Goal: Information Seeking & Learning: Find specific fact

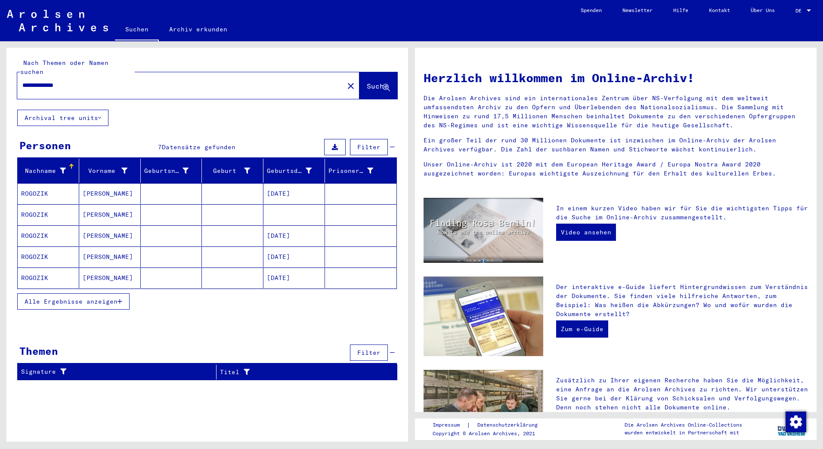
click at [35, 185] on mat-cell "ROGOZIK" at bounding box center [49, 193] width 62 height 21
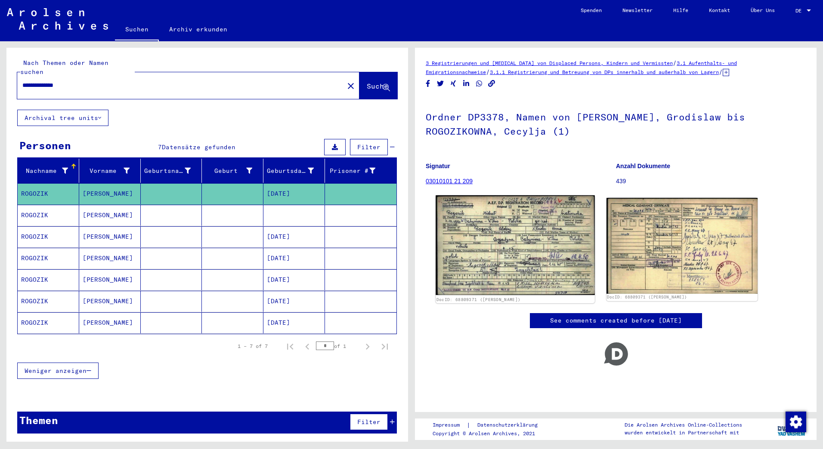
click at [473, 229] on img at bounding box center [515, 245] width 159 height 100
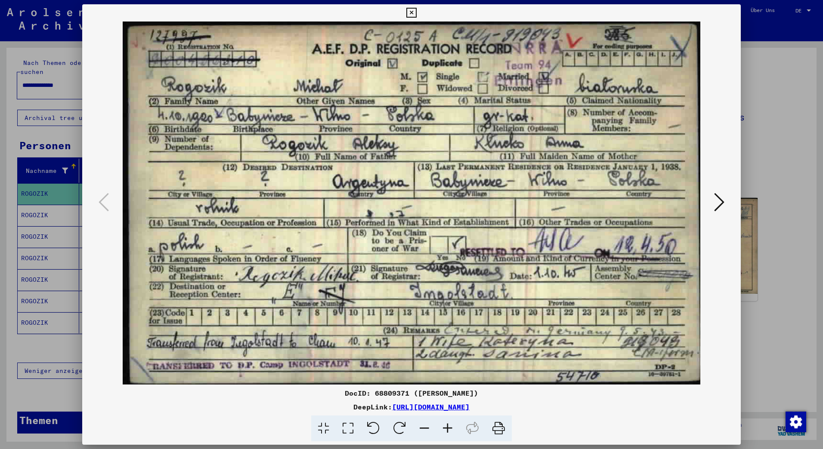
click at [712, 207] on button at bounding box center [719, 203] width 15 height 25
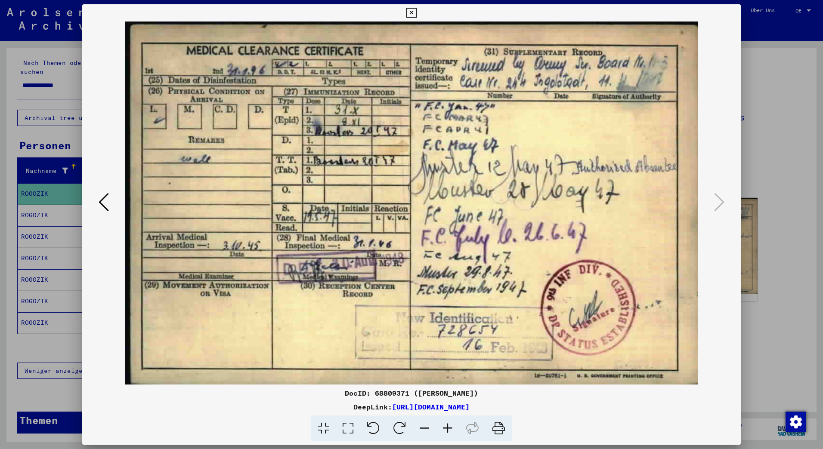
click at [105, 204] on icon at bounding box center [104, 202] width 10 height 21
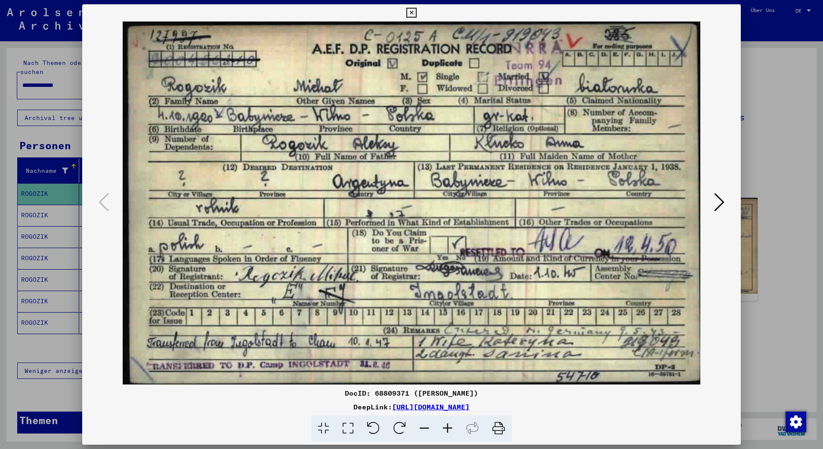
click at [40, 201] on div at bounding box center [411, 224] width 823 height 449
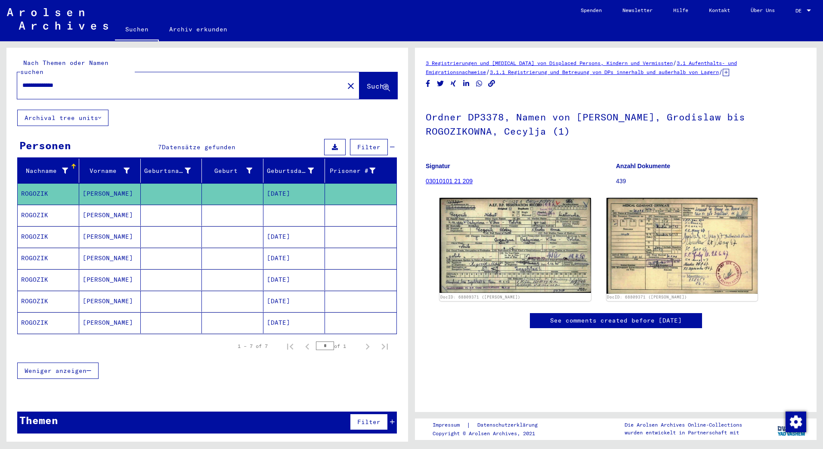
click at [37, 207] on mat-cell "ROGOZIK" at bounding box center [49, 215] width 62 height 21
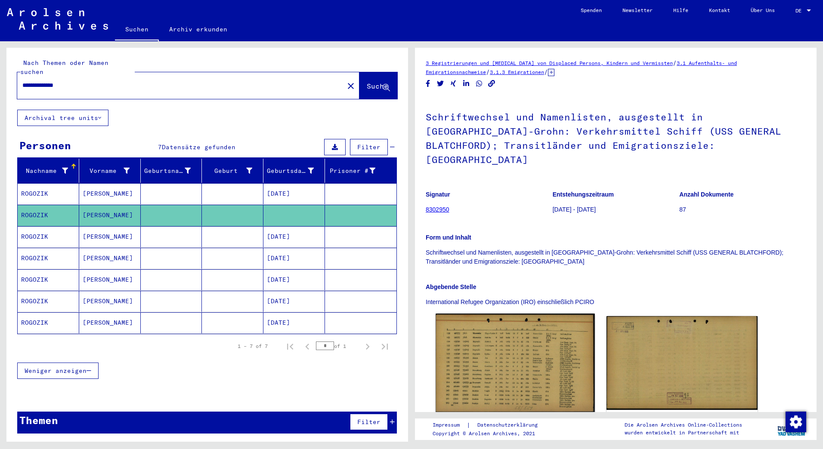
click at [542, 355] on img at bounding box center [515, 363] width 159 height 99
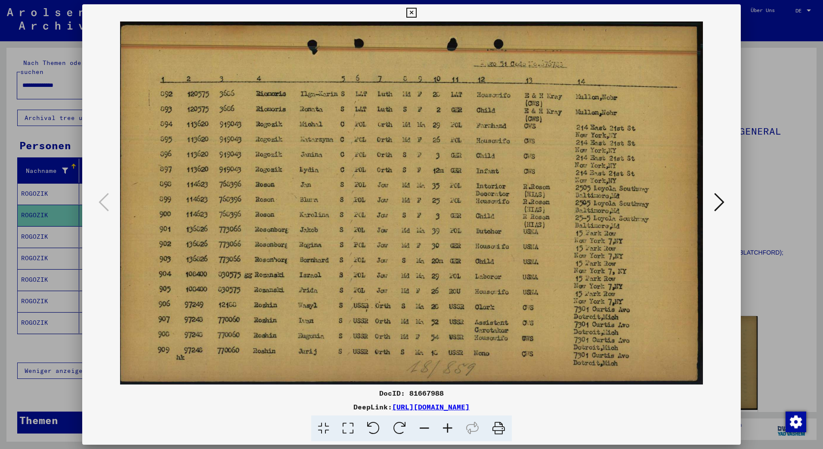
click at [0, 127] on div at bounding box center [411, 224] width 823 height 449
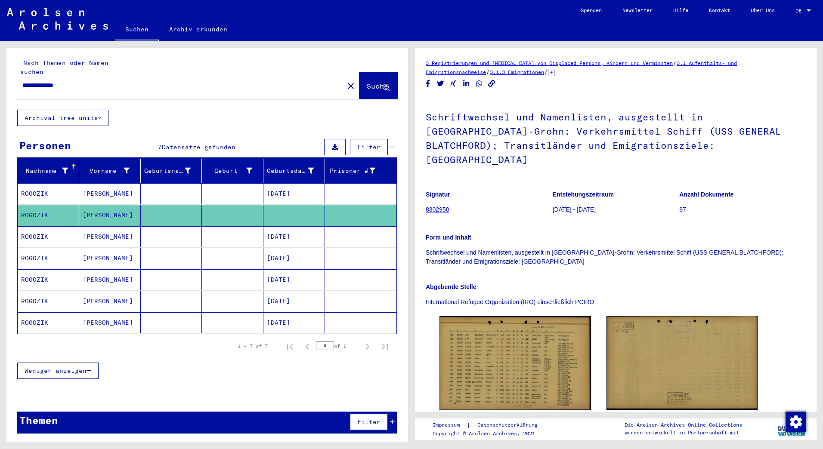
click at [40, 228] on mat-cell "ROGOZIK" at bounding box center [49, 236] width 62 height 21
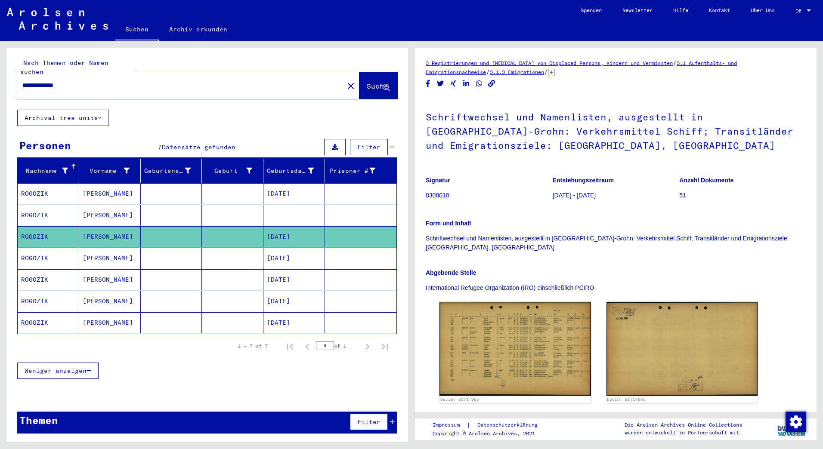
click at [35, 249] on mat-cell "ROGOZIK" at bounding box center [49, 258] width 62 height 21
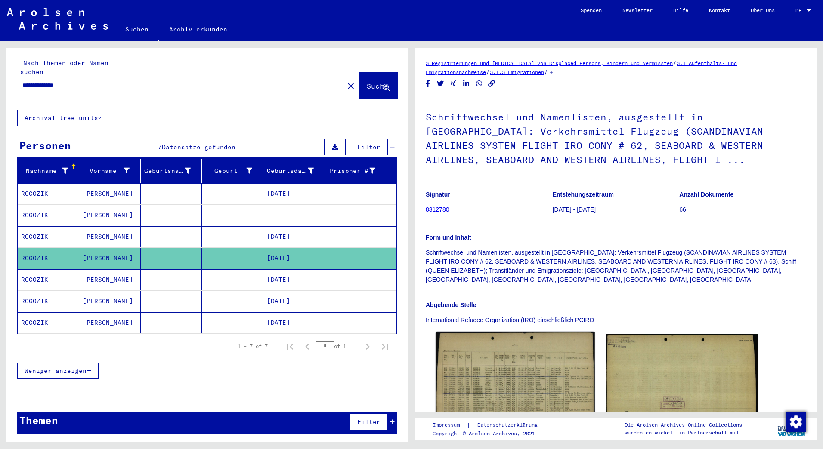
click at [493, 348] on img at bounding box center [515, 383] width 159 height 102
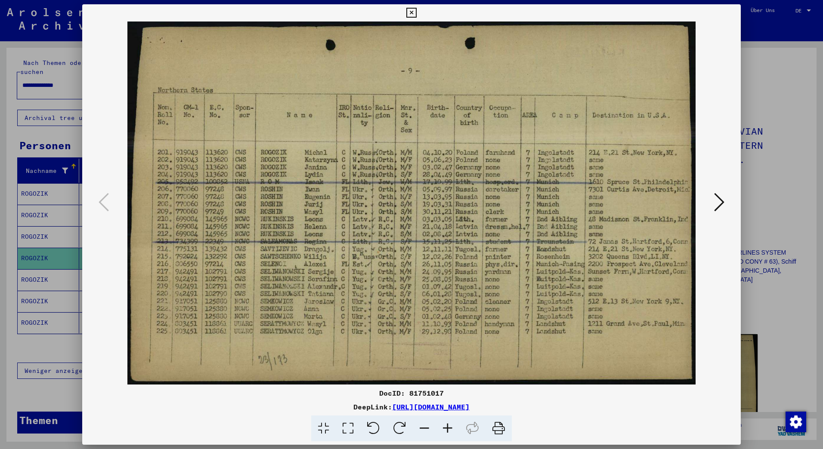
click at [35, 268] on div at bounding box center [411, 224] width 823 height 449
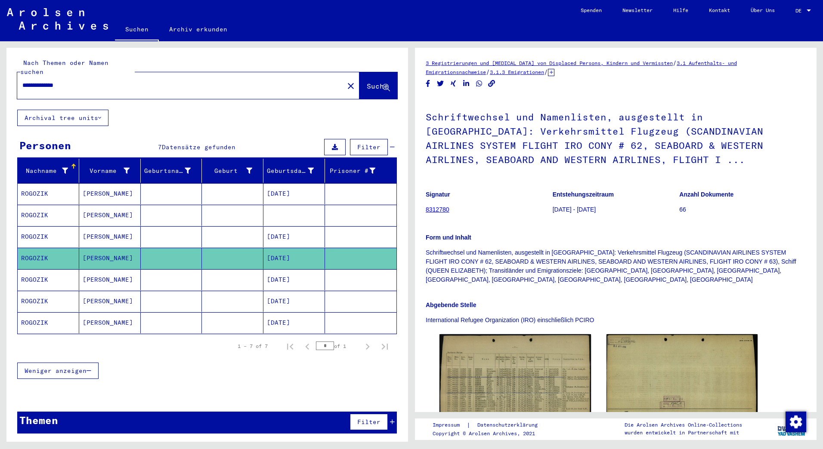
click at [31, 270] on mat-cell "ROGOZIK" at bounding box center [49, 279] width 62 height 21
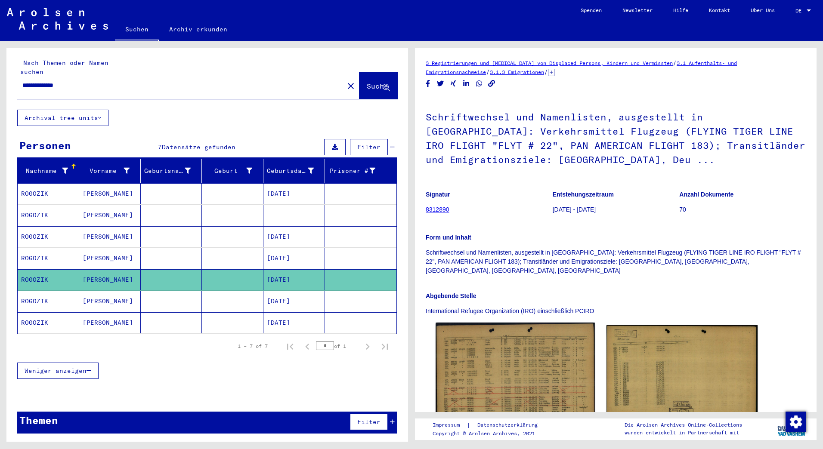
click at [520, 344] on img at bounding box center [515, 373] width 159 height 100
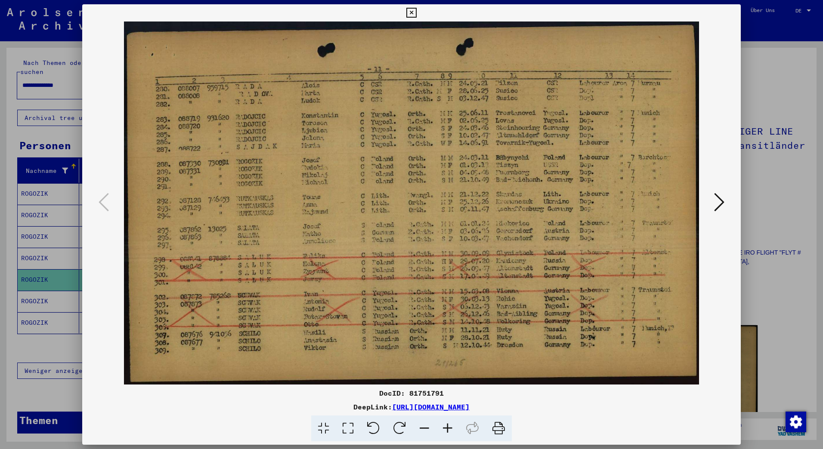
click at [35, 293] on div at bounding box center [411, 224] width 823 height 449
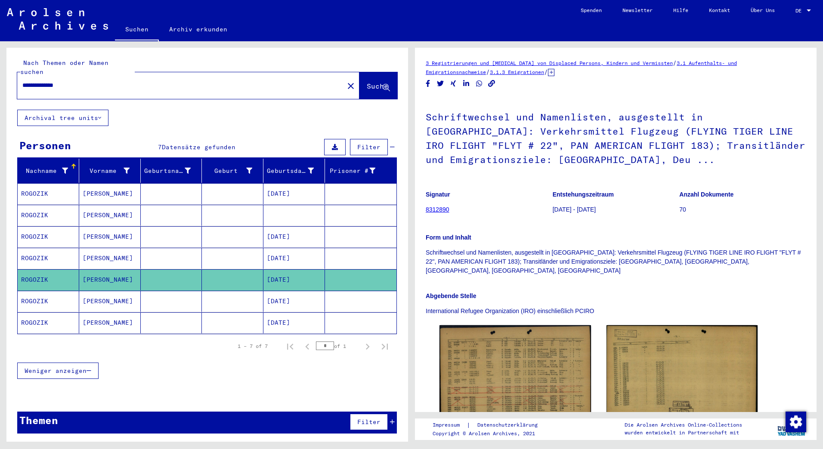
click at [44, 291] on mat-cell "ROGOZIK" at bounding box center [49, 301] width 62 height 21
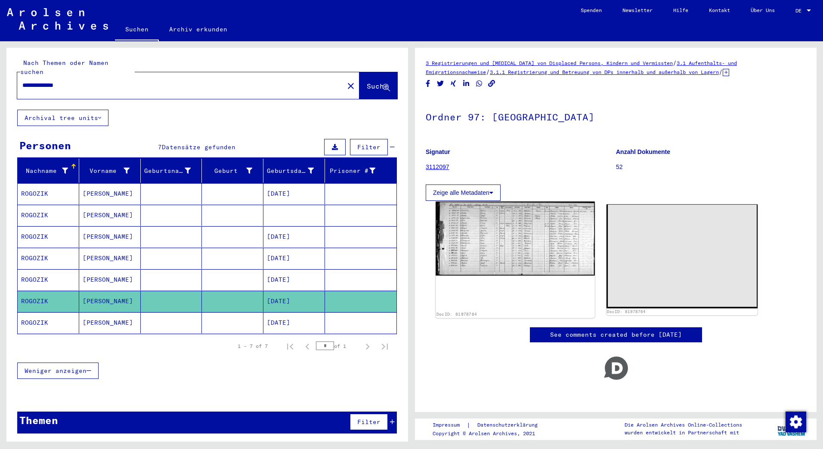
click at [523, 244] on img at bounding box center [515, 239] width 159 height 74
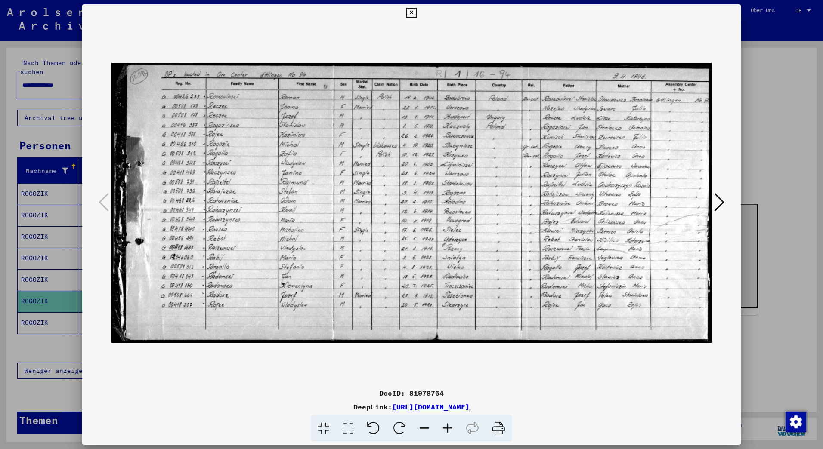
click at [381, 124] on img at bounding box center [411, 203] width 600 height 363
click at [388, 96] on img at bounding box center [411, 203] width 600 height 363
click at [390, 198] on img at bounding box center [411, 203] width 600 height 363
click at [535, 118] on img at bounding box center [411, 203] width 600 height 363
click at [530, 92] on img at bounding box center [411, 203] width 600 height 363
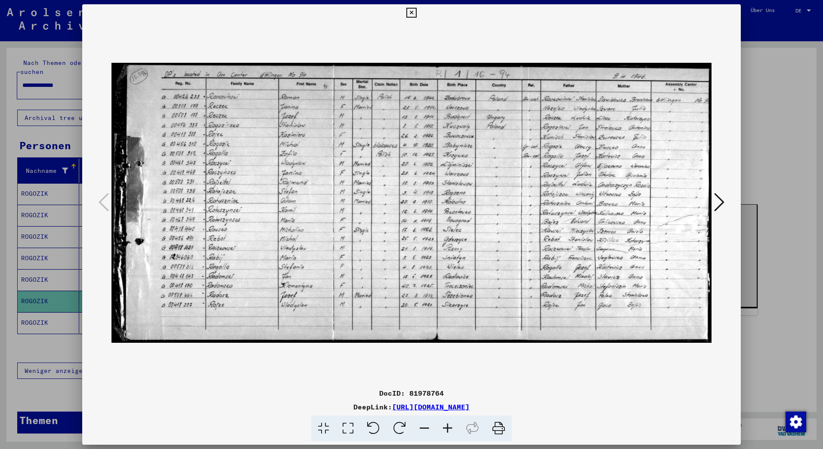
click at [447, 433] on icon at bounding box center [447, 429] width 23 height 26
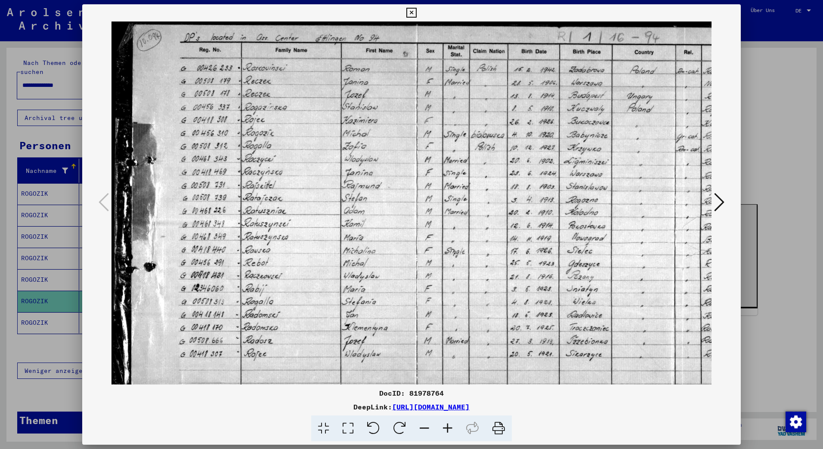
click at [448, 432] on icon at bounding box center [447, 429] width 23 height 26
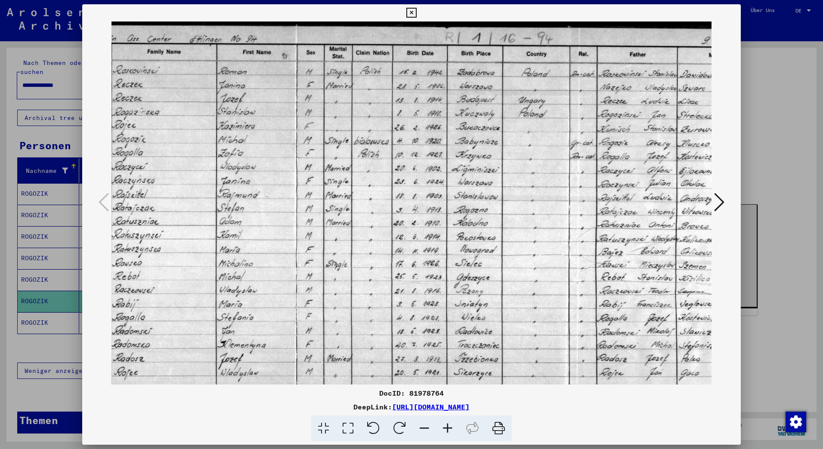
scroll to position [2, 0]
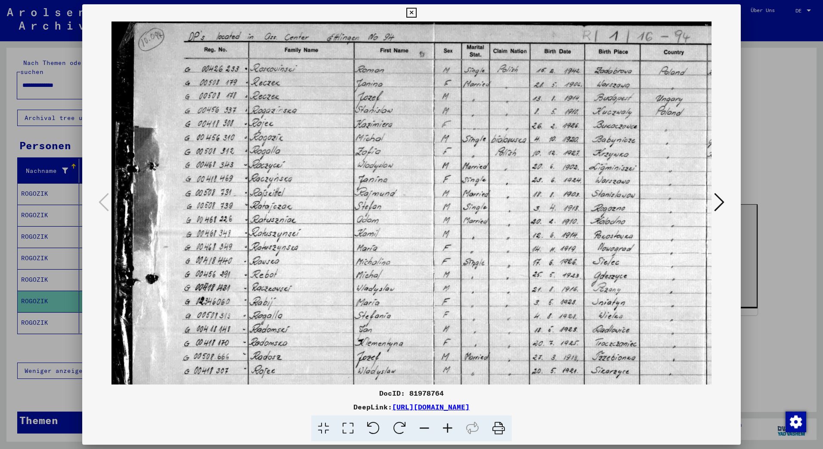
drag, startPoint x: 586, startPoint y: 152, endPoint x: 713, endPoint y: 216, distance: 142.5
click at [713, 216] on div at bounding box center [411, 203] width 659 height 363
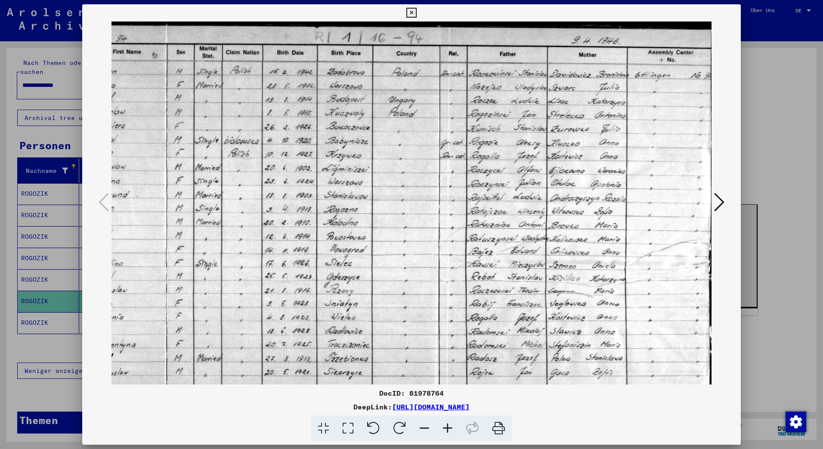
scroll to position [0, 271]
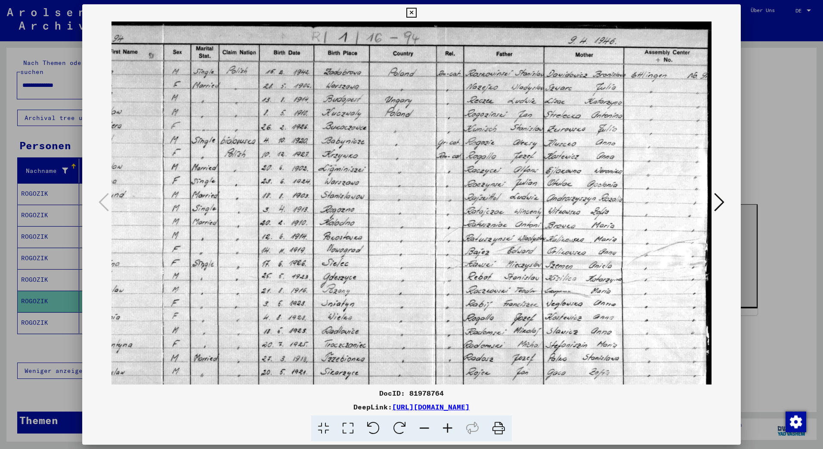
drag, startPoint x: 647, startPoint y: 189, endPoint x: 388, endPoint y: 202, distance: 259.0
click at [388, 202] on img at bounding box center [276, 224] width 871 height 406
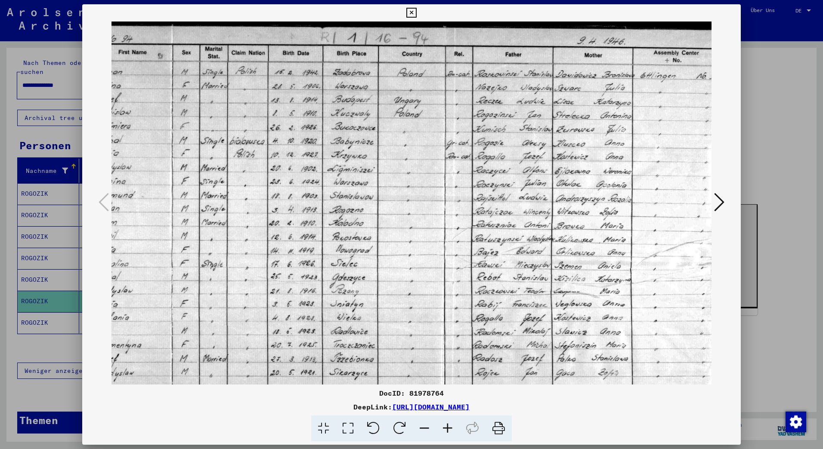
scroll to position [0, 260]
drag, startPoint x: 503, startPoint y: 187, endPoint x: 516, endPoint y: 189, distance: 13.0
click at [516, 189] on img at bounding box center [287, 225] width 871 height 406
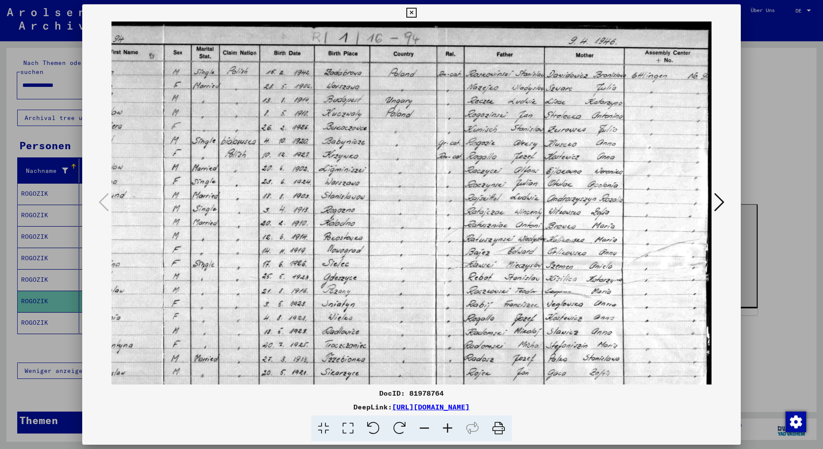
scroll to position [0, 271]
drag, startPoint x: 650, startPoint y: 84, endPoint x: 616, endPoint y: 90, distance: 34.3
click at [616, 90] on img at bounding box center [276, 225] width 871 height 406
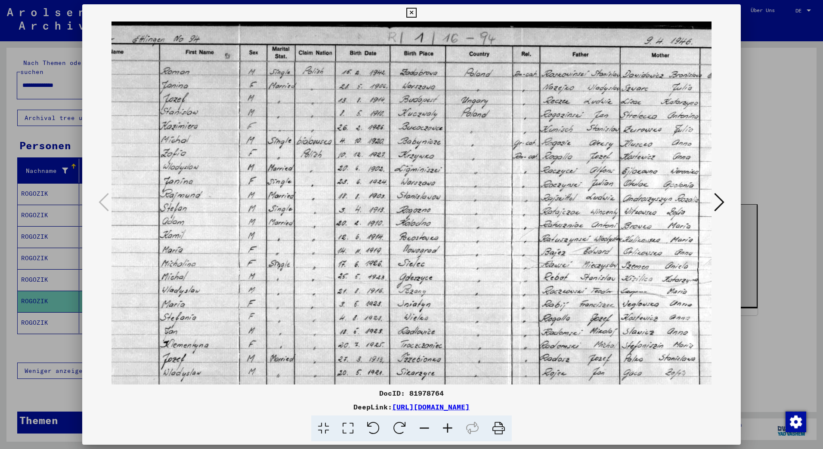
scroll to position [0, 181]
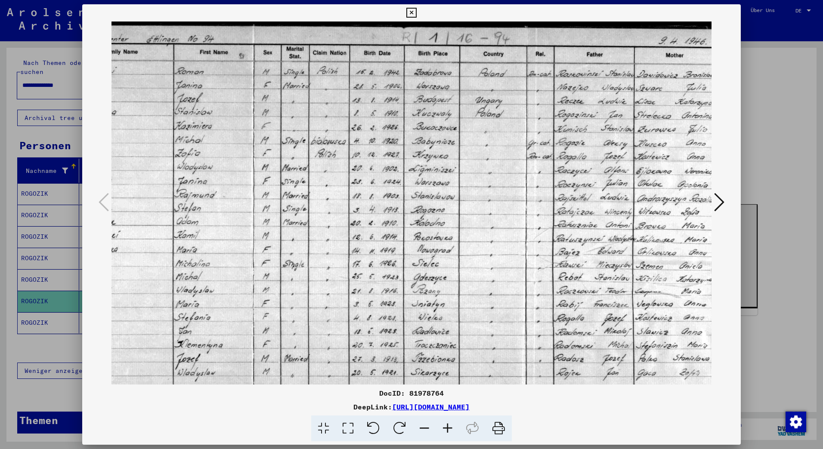
drag, startPoint x: 341, startPoint y: 214, endPoint x: 434, endPoint y: 221, distance: 93.3
click at [434, 221] on img at bounding box center [366, 225] width 871 height 406
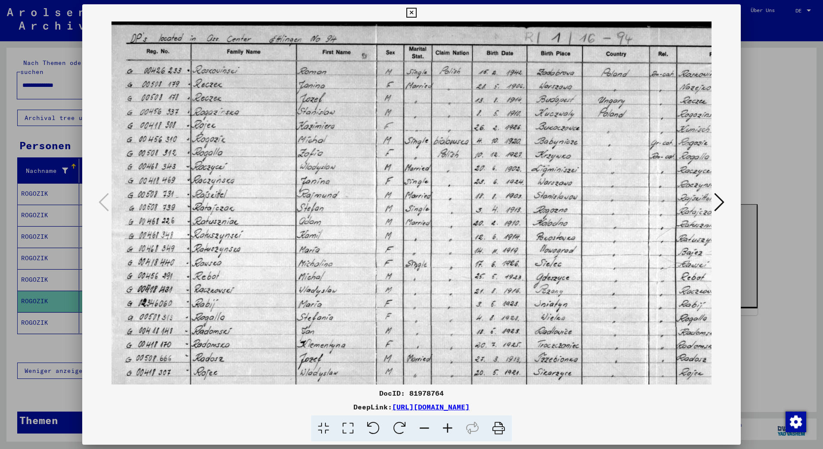
drag, startPoint x: 337, startPoint y: 226, endPoint x: 473, endPoint y: 226, distance: 135.6
click at [473, 226] on img at bounding box center [489, 225] width 871 height 406
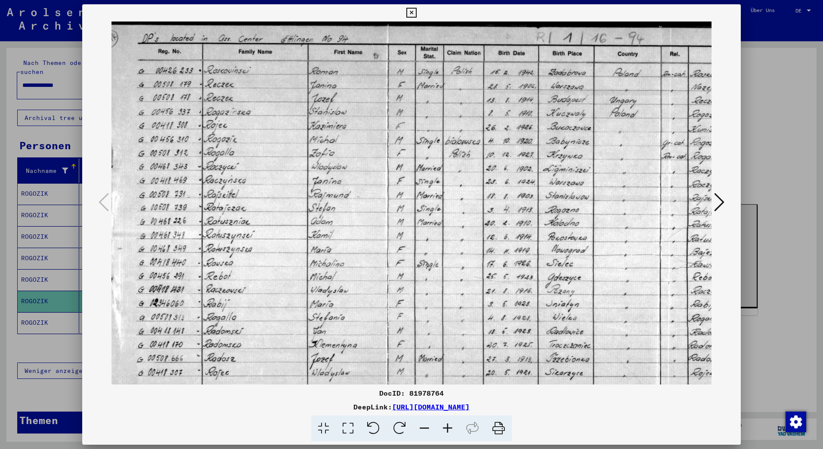
scroll to position [0, 0]
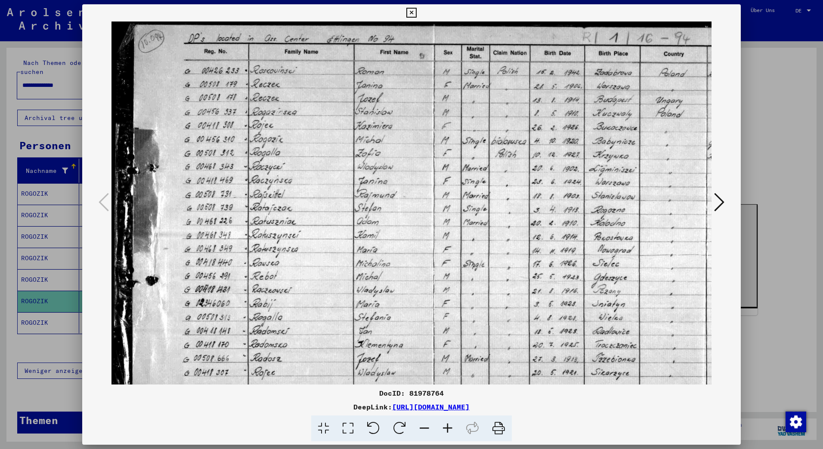
drag, startPoint x: 240, startPoint y: 231, endPoint x: 366, endPoint y: 238, distance: 126.3
click at [365, 238] on img at bounding box center [546, 225] width 871 height 406
drag, startPoint x: 232, startPoint y: 231, endPoint x: 405, endPoint y: 233, distance: 173.9
click at [378, 236] on img at bounding box center [546, 225] width 871 height 406
drag, startPoint x: 280, startPoint y: 84, endPoint x: 285, endPoint y: 165, distance: 81.1
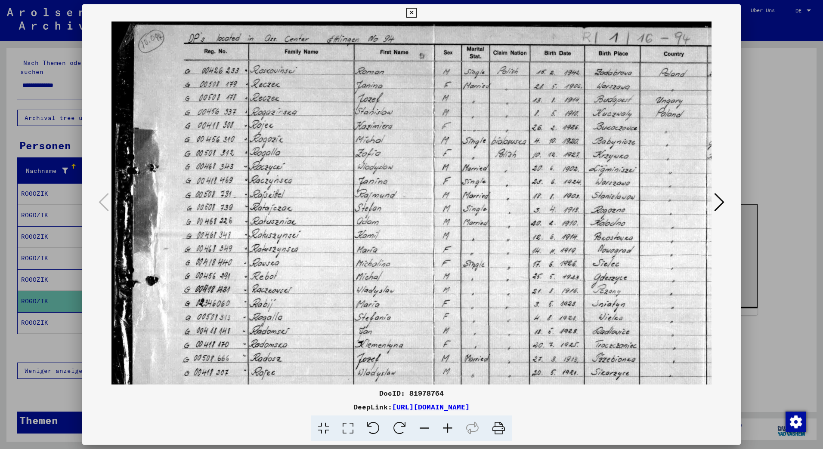
click at [285, 155] on img at bounding box center [546, 225] width 871 height 406
drag, startPoint x: 294, startPoint y: 238, endPoint x: 289, endPoint y: 186, distance: 52.0
click at [291, 198] on img at bounding box center [546, 225] width 871 height 406
